Goal: Obtain resource: Download file/media

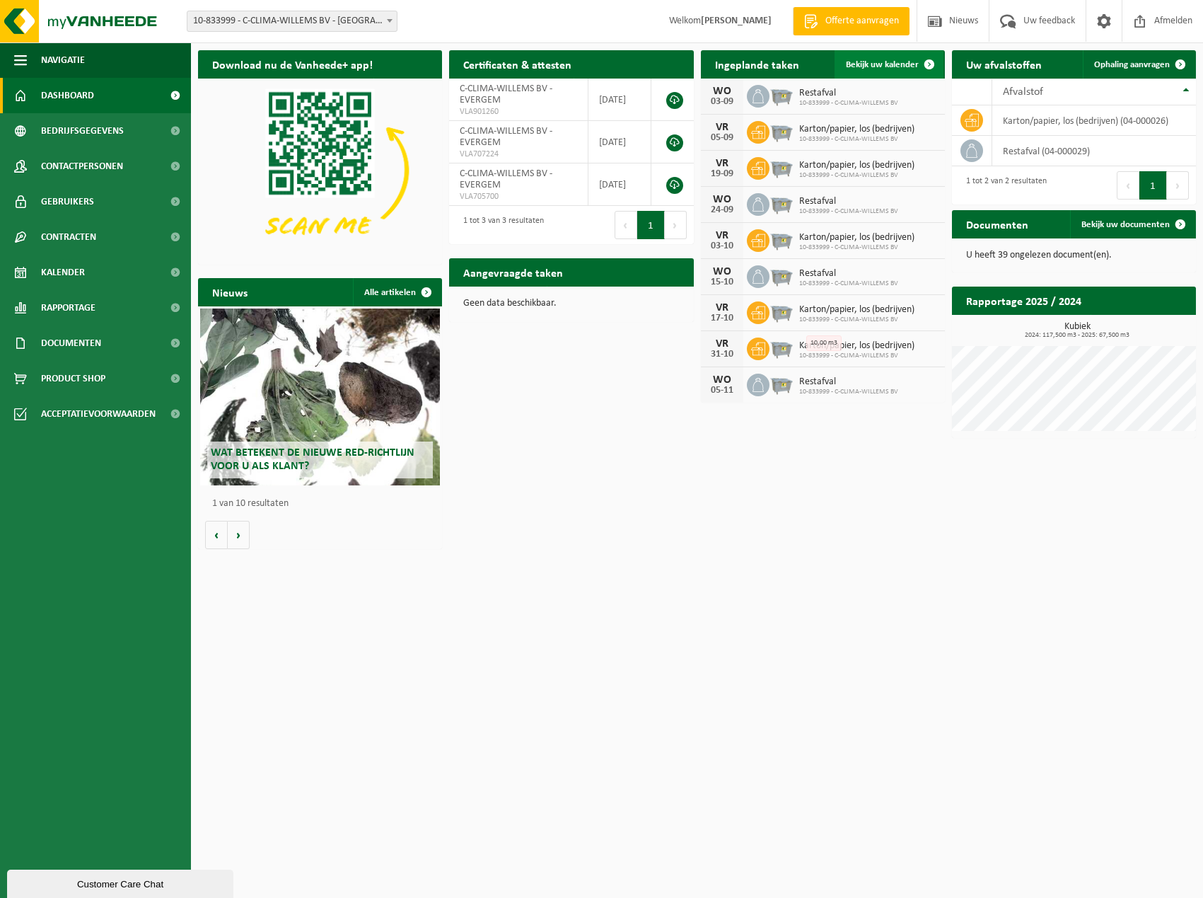
click at [931, 67] on span at bounding box center [929, 64] width 28 height 28
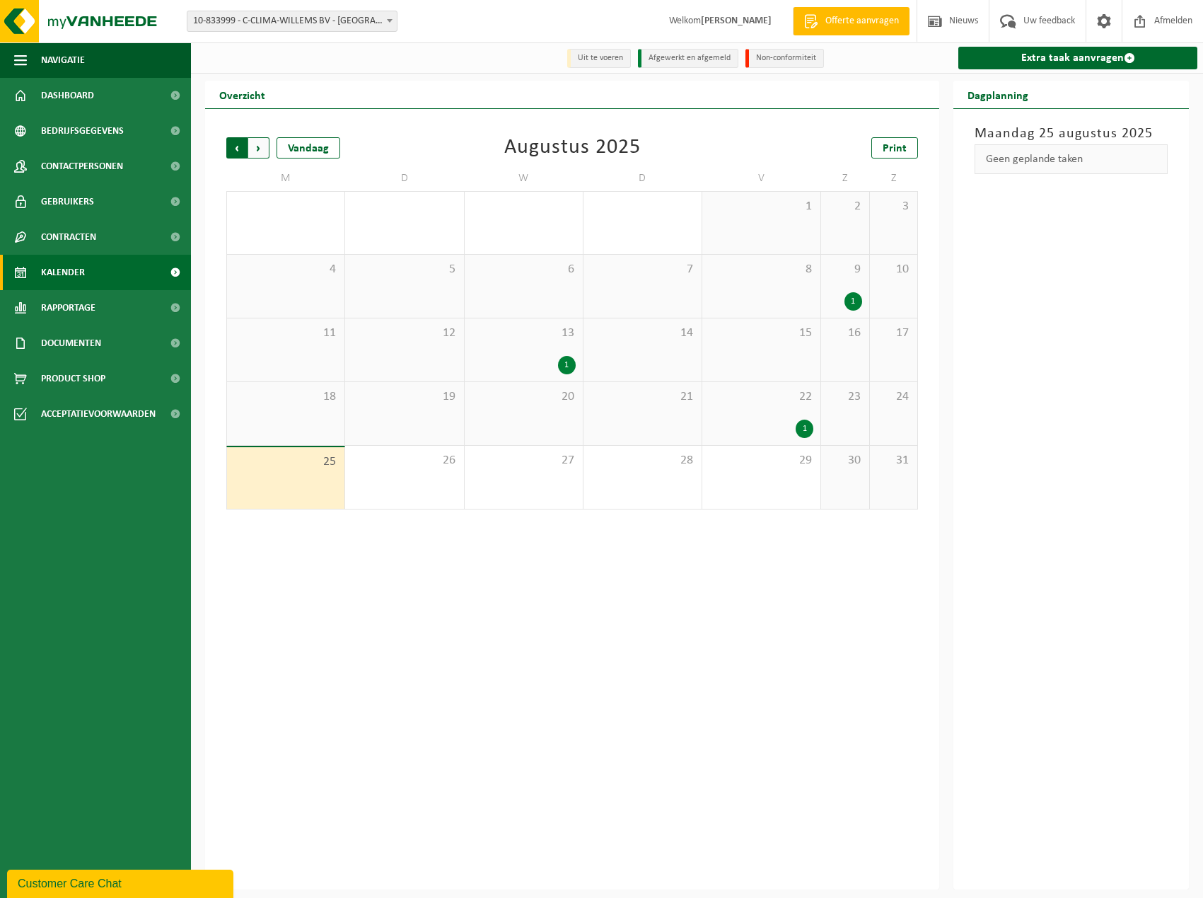
click at [265, 149] on span "Volgende" at bounding box center [258, 147] width 21 height 21
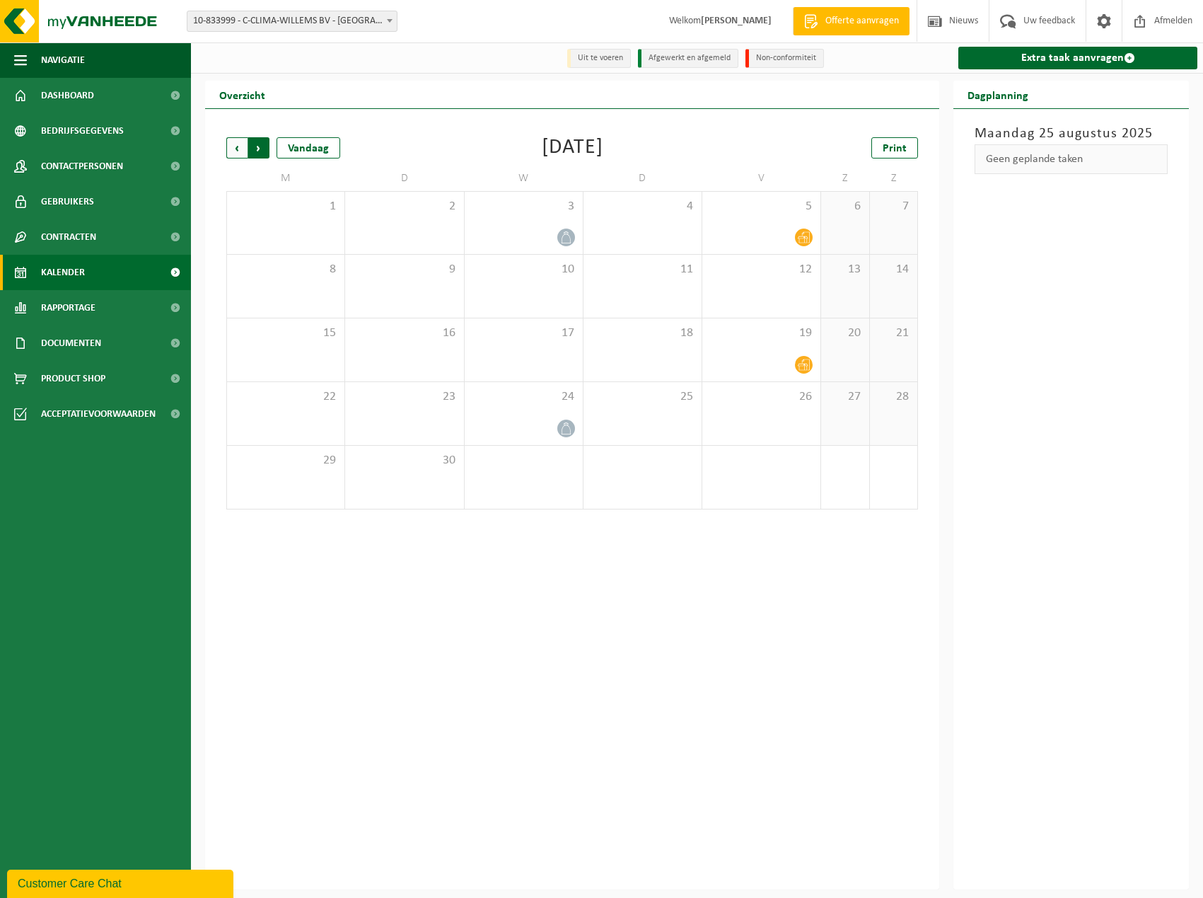
click at [243, 144] on span "Vorige" at bounding box center [236, 147] width 21 height 21
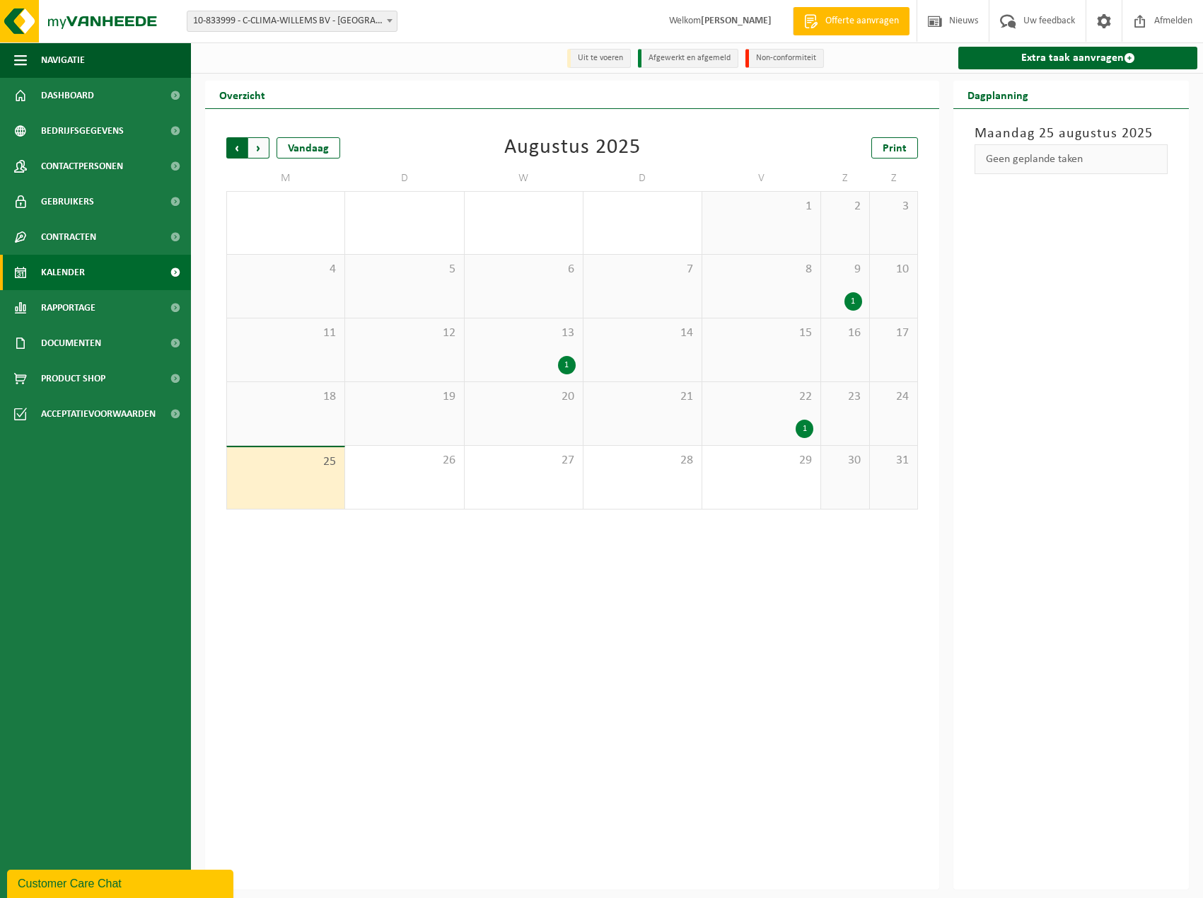
click at [253, 149] on span "Volgende" at bounding box center [258, 147] width 21 height 21
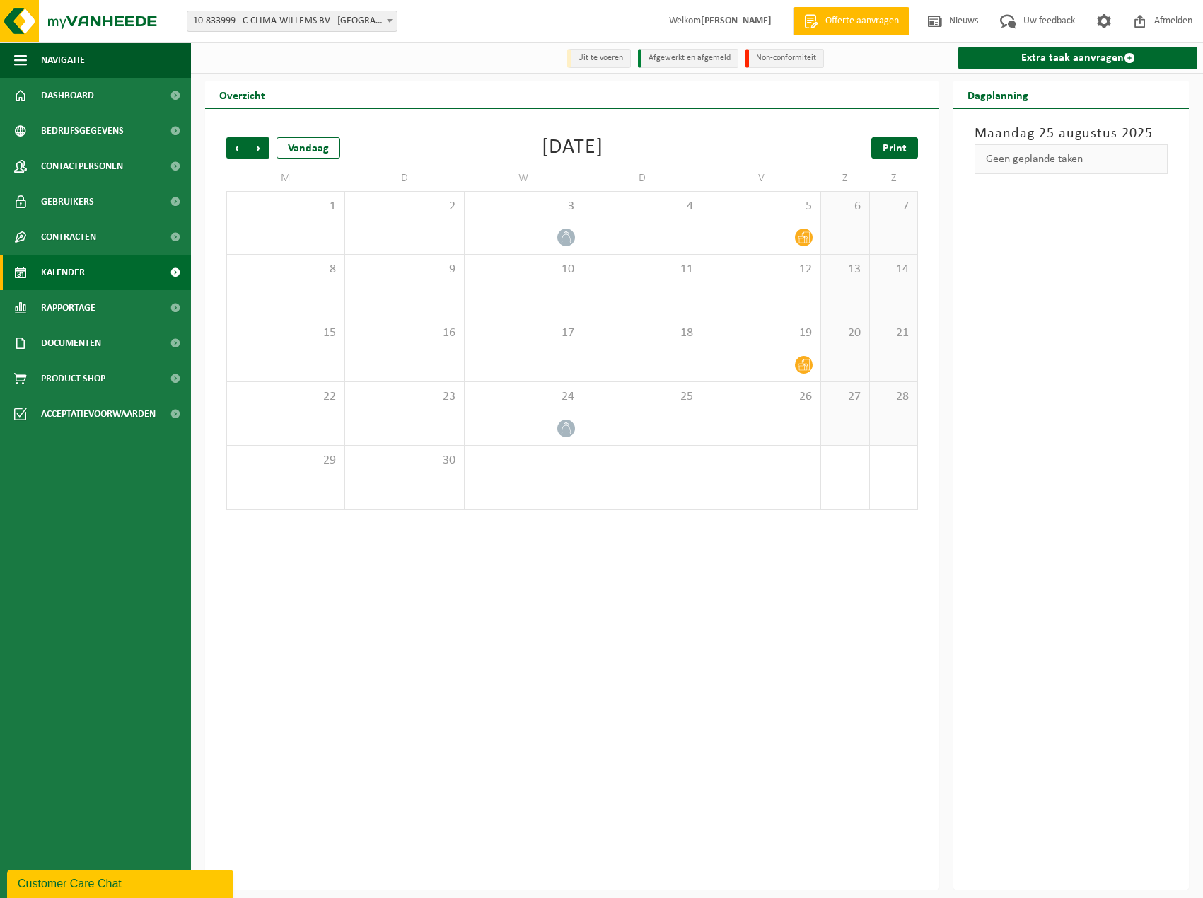
click at [909, 148] on link "Print" at bounding box center [895, 147] width 47 height 21
click at [265, 147] on span "Volgende" at bounding box center [258, 147] width 21 height 21
click at [885, 152] on span "Print" at bounding box center [895, 148] width 24 height 11
